Goal: Transaction & Acquisition: Purchase product/service

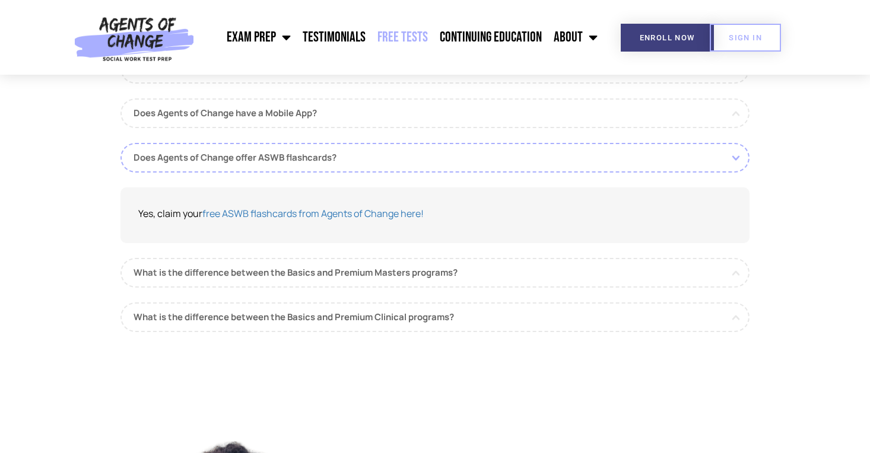
click at [417, 38] on link "Free Tests" at bounding box center [402, 38] width 62 height 30
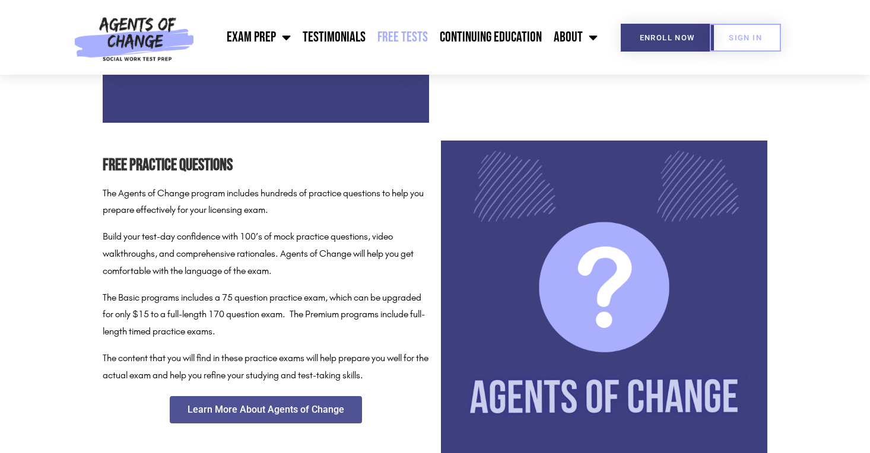
scroll to position [462, 0]
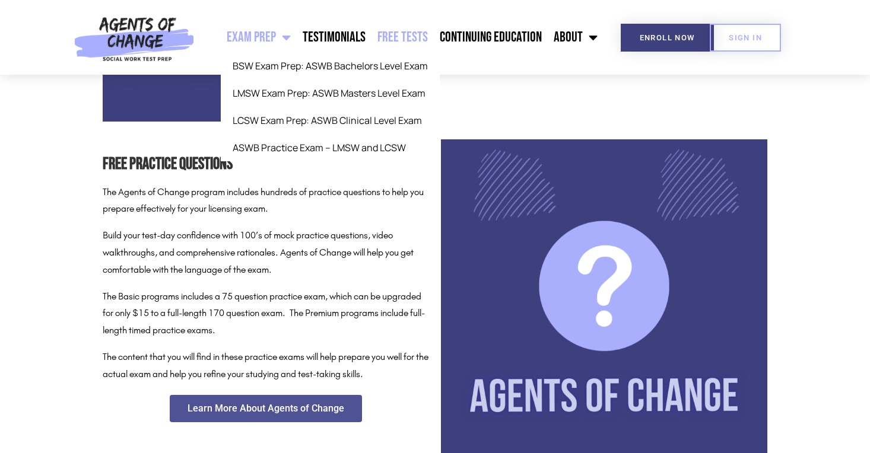
click at [271, 36] on link "Exam Prep" at bounding box center [259, 38] width 76 height 30
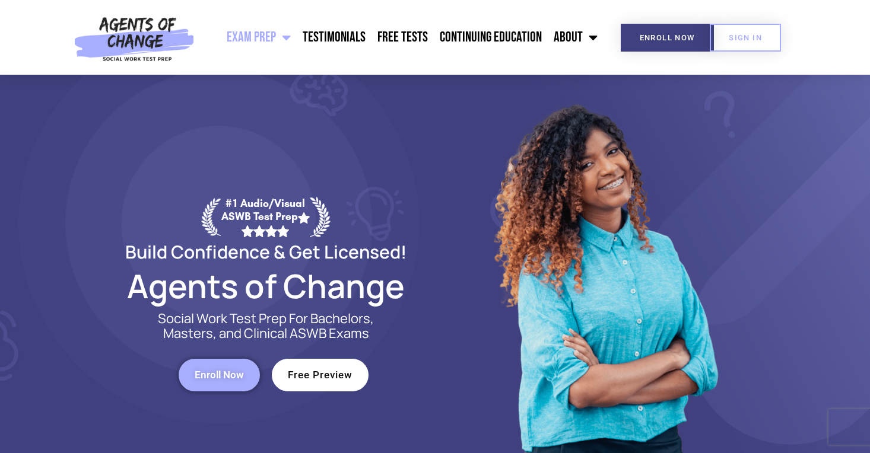
click at [220, 377] on span "Enroll Now" at bounding box center [219, 375] width 49 height 10
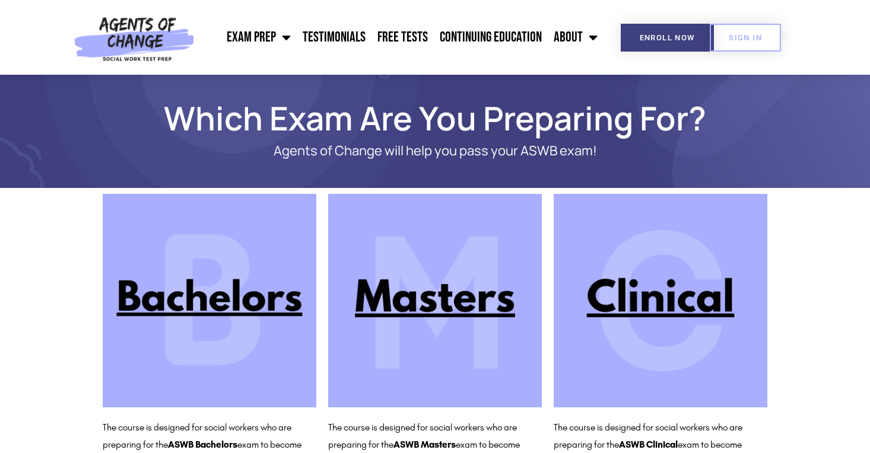
click at [424, 313] on img at bounding box center [435, 301] width 214 height 214
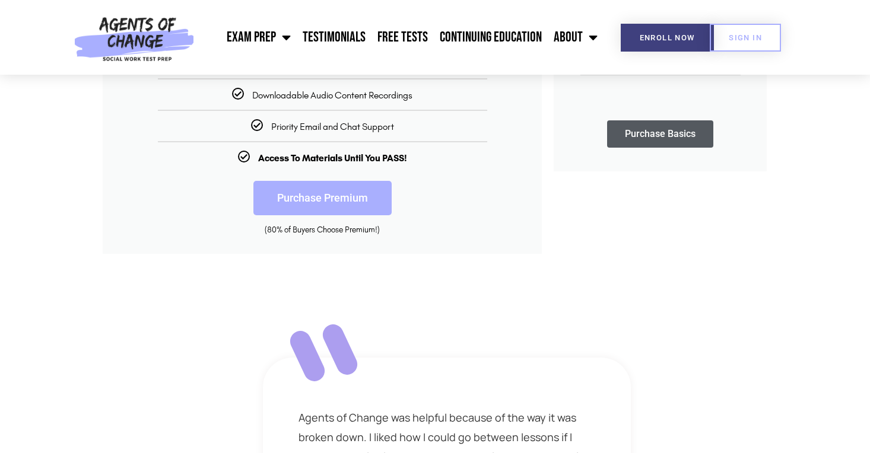
scroll to position [461, 0]
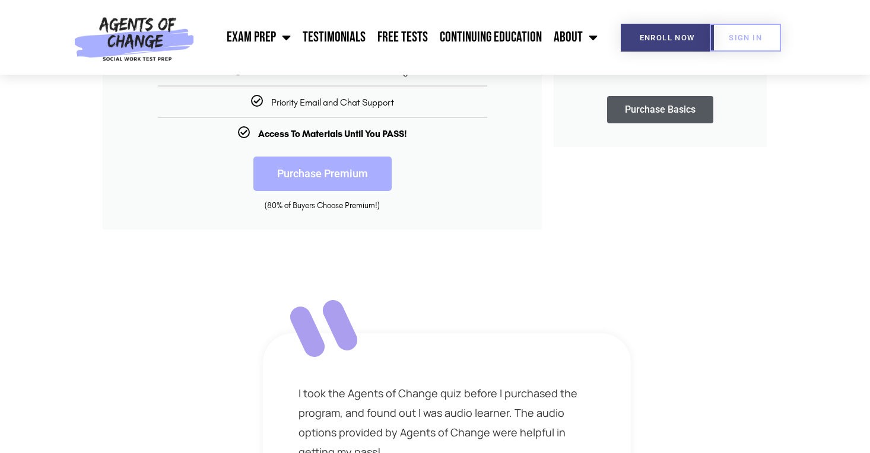
click at [333, 169] on link "Purchase Premium" at bounding box center [322, 174] width 138 height 34
